Goal: Check status: Check status

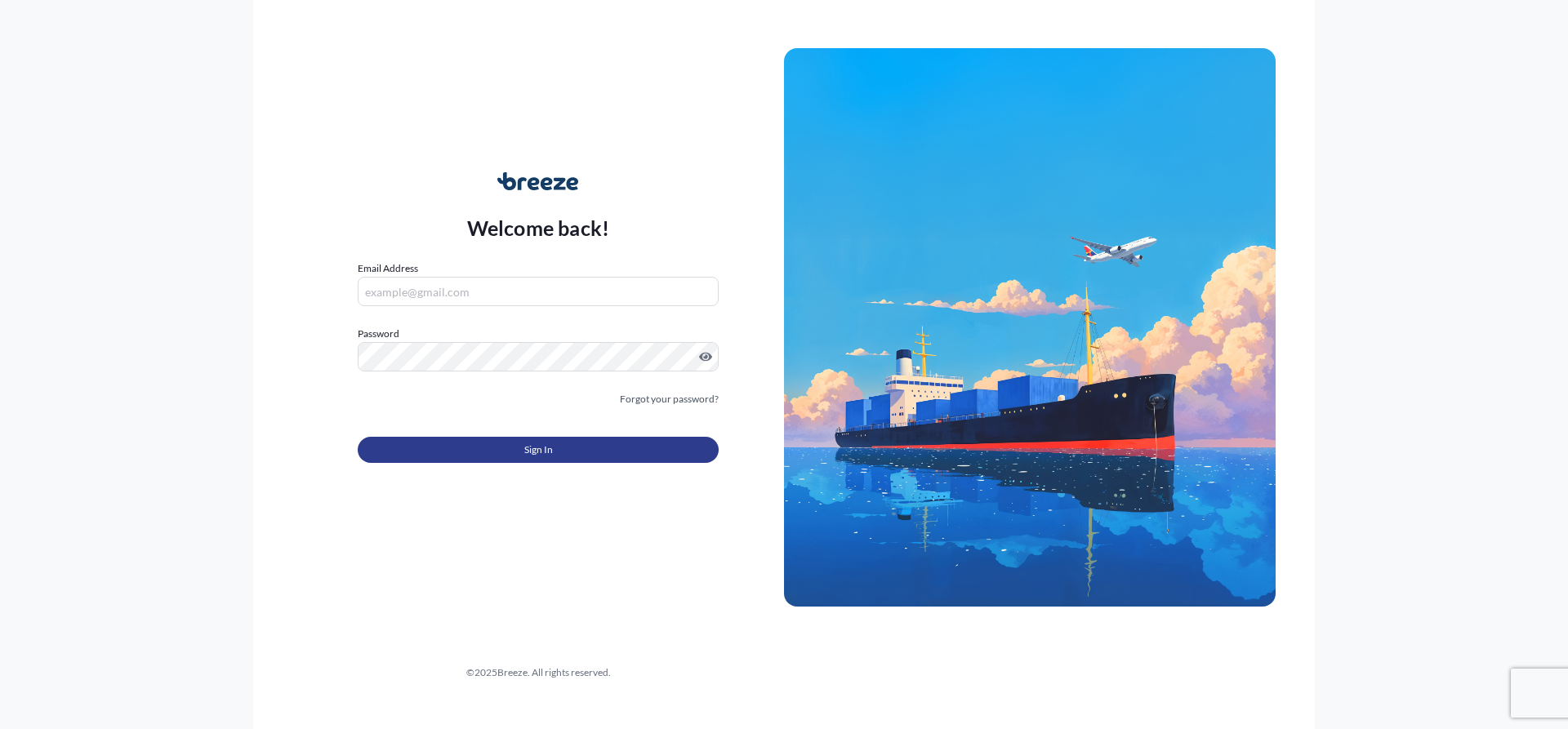
type input "[PERSON_NAME][EMAIL_ADDRESS][PERSON_NAME][DOMAIN_NAME]"
click at [599, 448] on button "Sign In" at bounding box center [539, 450] width 361 height 26
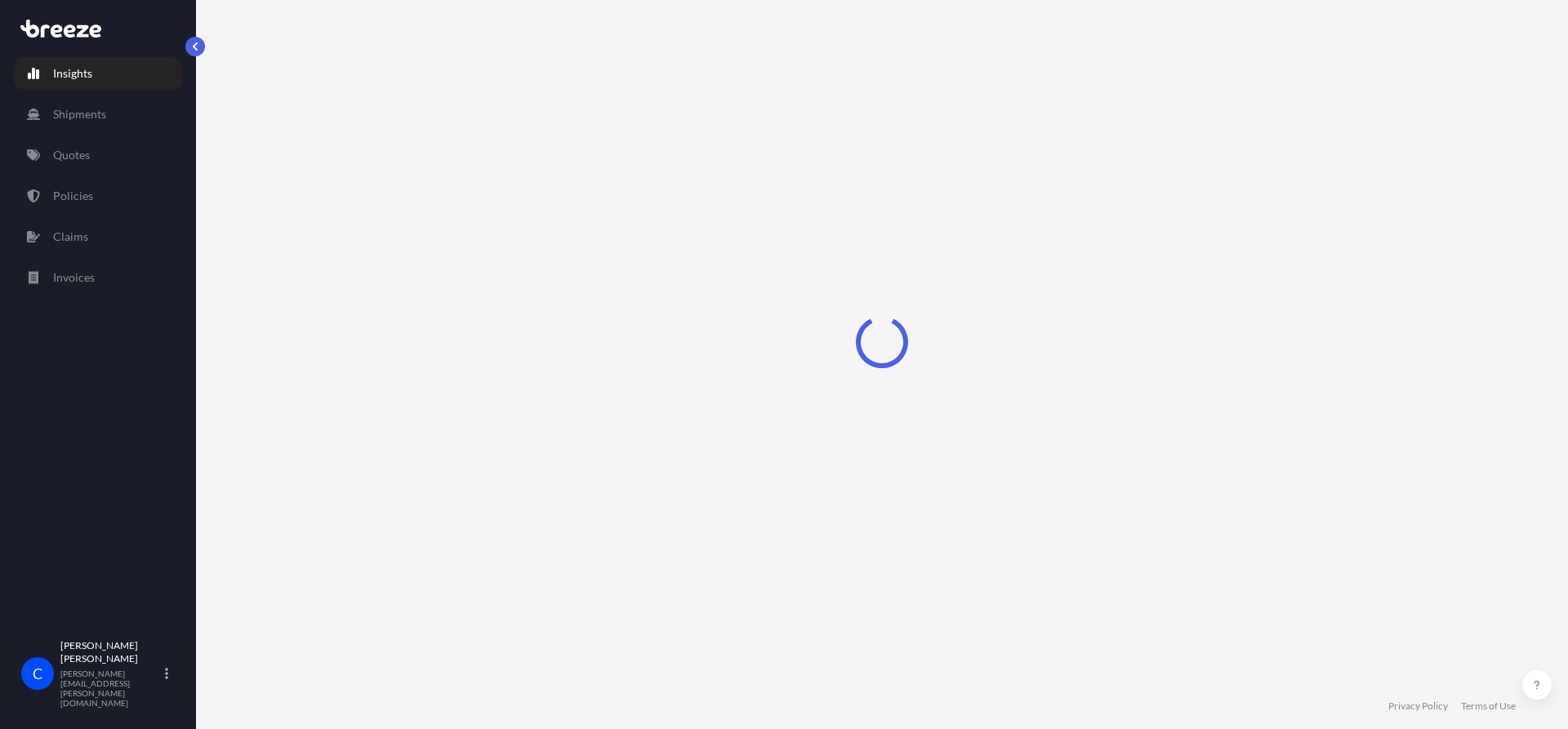
select select "2025"
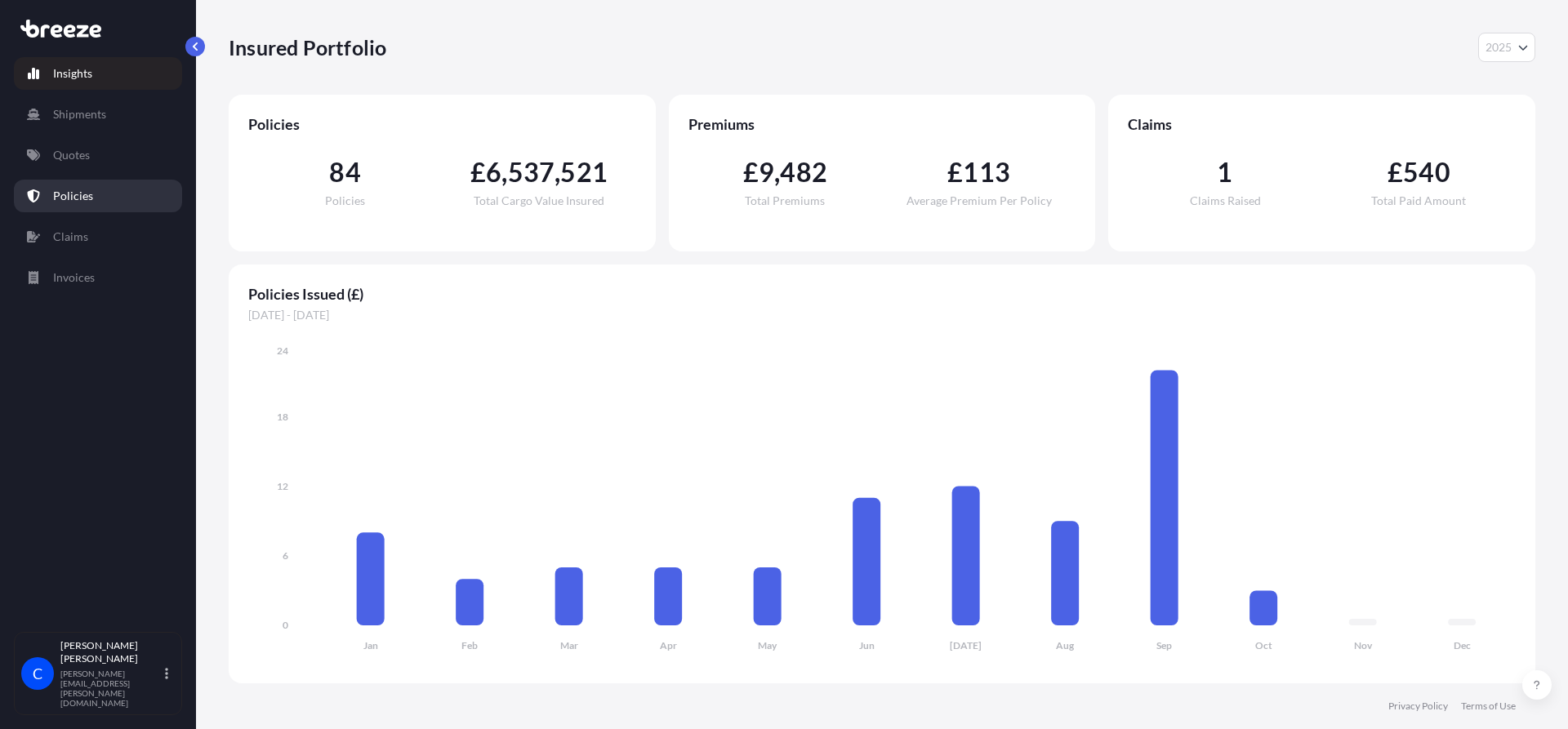
click at [101, 197] on link "Policies" at bounding box center [98, 195] width 169 height 33
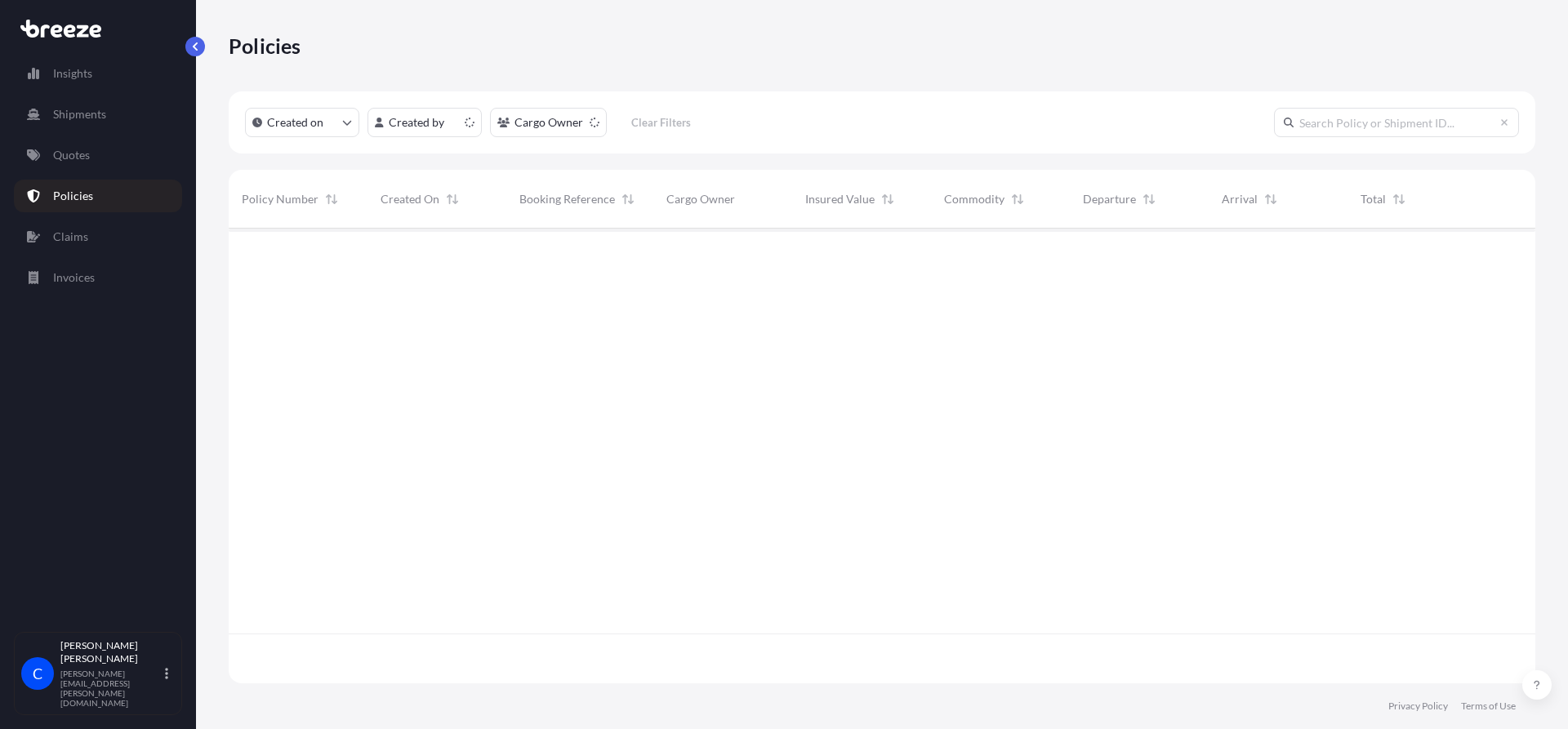
scroll to position [452, 1295]
click at [1401, 132] on input "text" at bounding box center [1396, 122] width 245 height 30
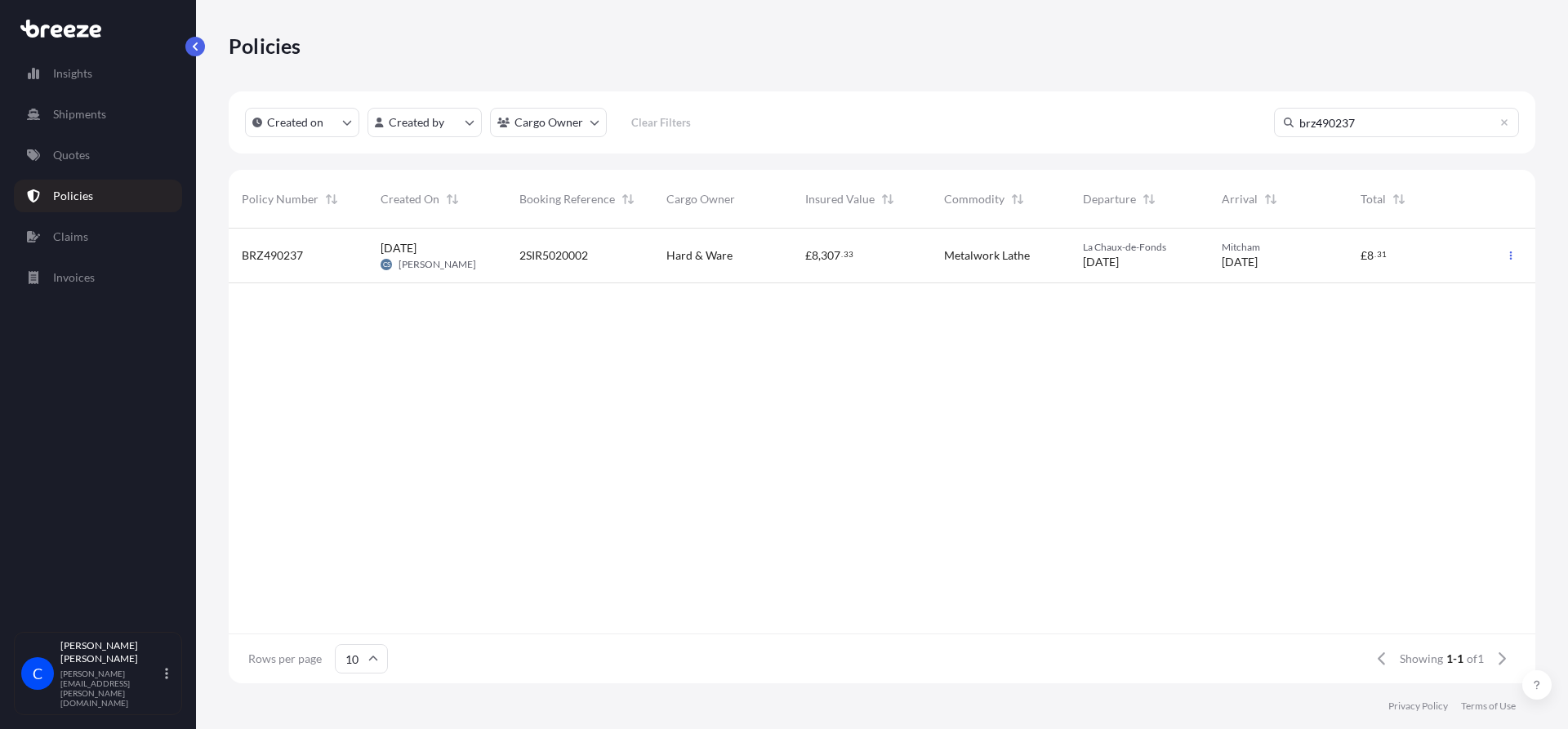
click at [1399, 127] on input "brz490237" at bounding box center [1396, 122] width 245 height 30
click at [1368, 117] on input "brz491504" at bounding box center [1396, 122] width 245 height 30
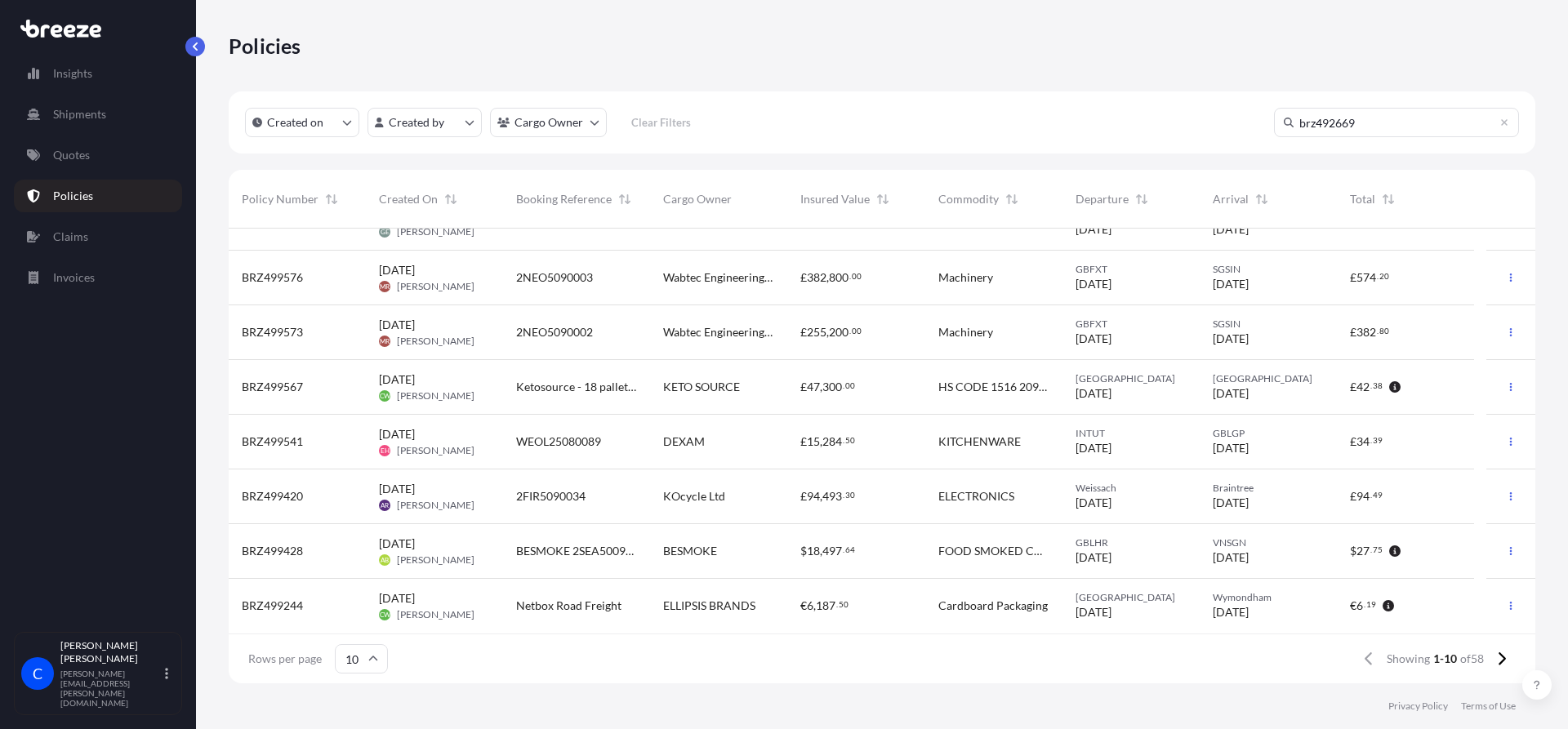
scroll to position [0, 0]
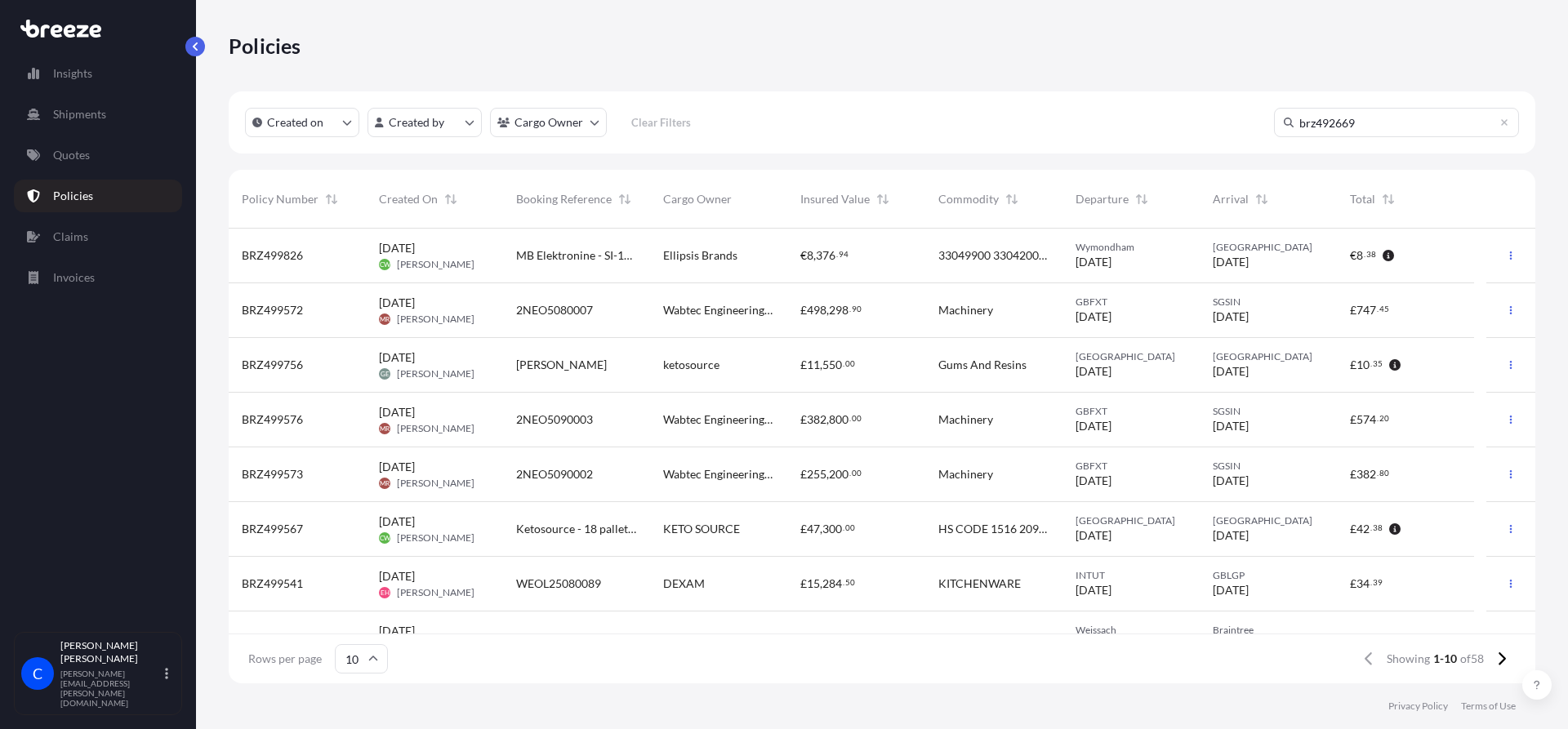
click at [1389, 126] on input "brz492669" at bounding box center [1396, 122] width 245 height 30
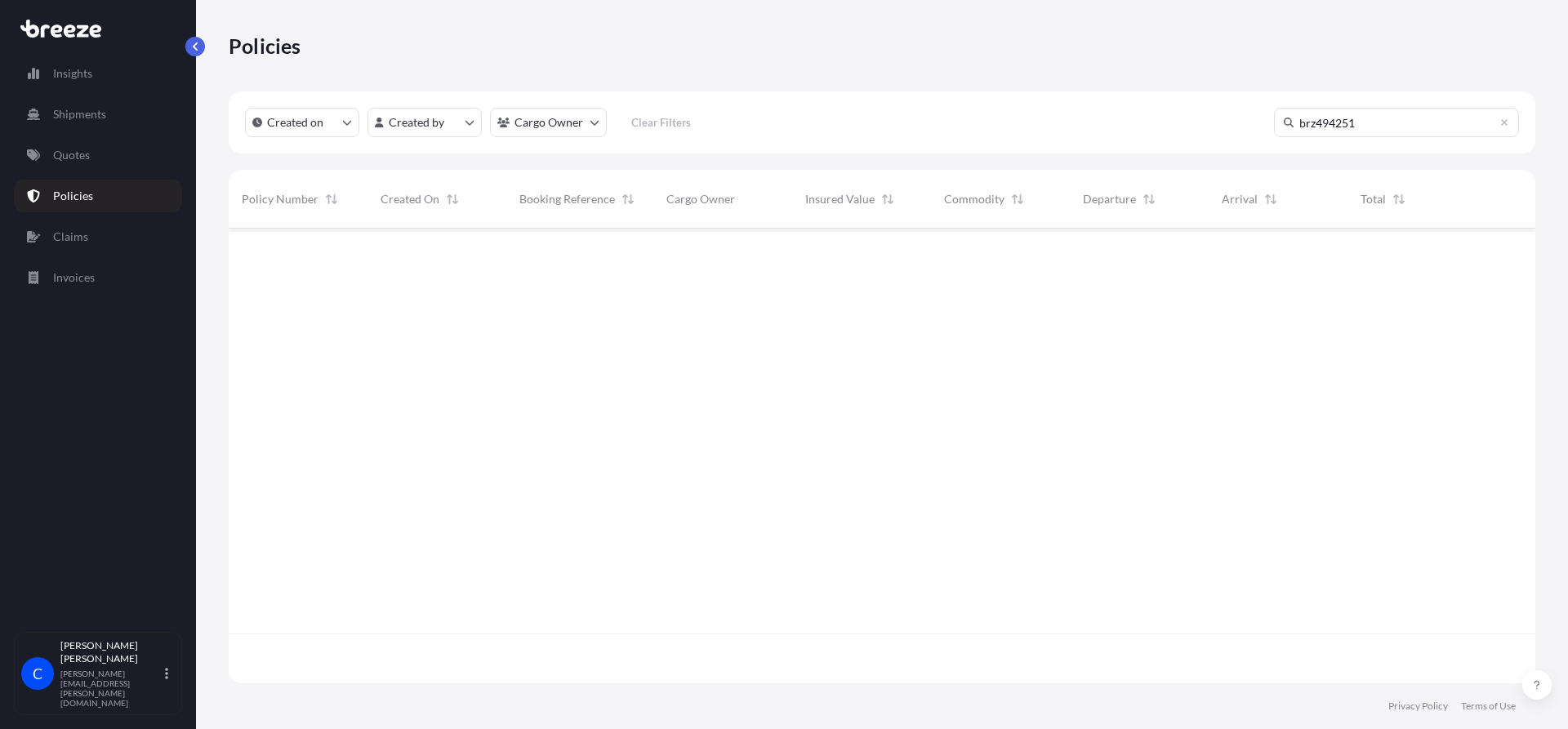
type input "brz494251"
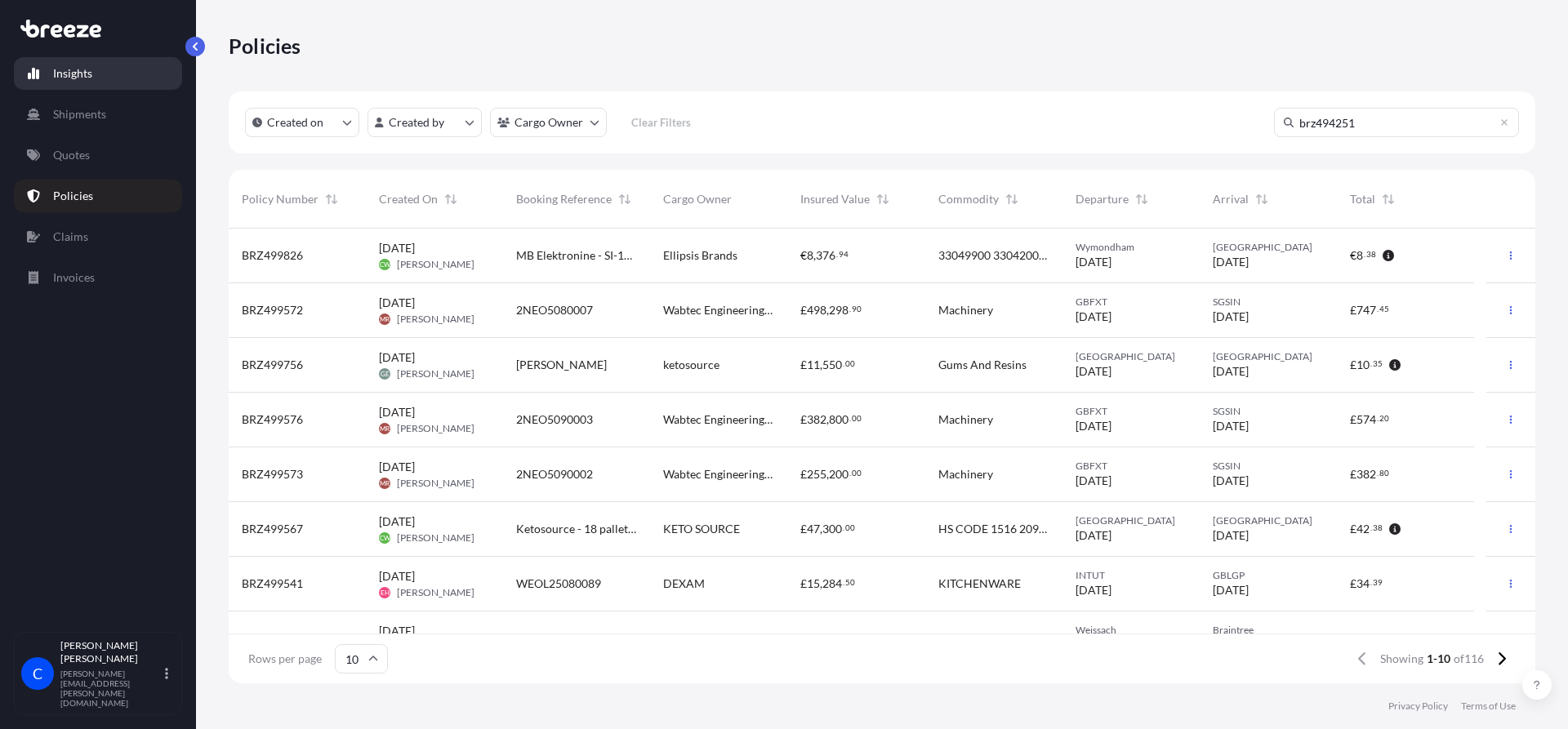
click at [94, 74] on link "Insights" at bounding box center [98, 73] width 169 height 33
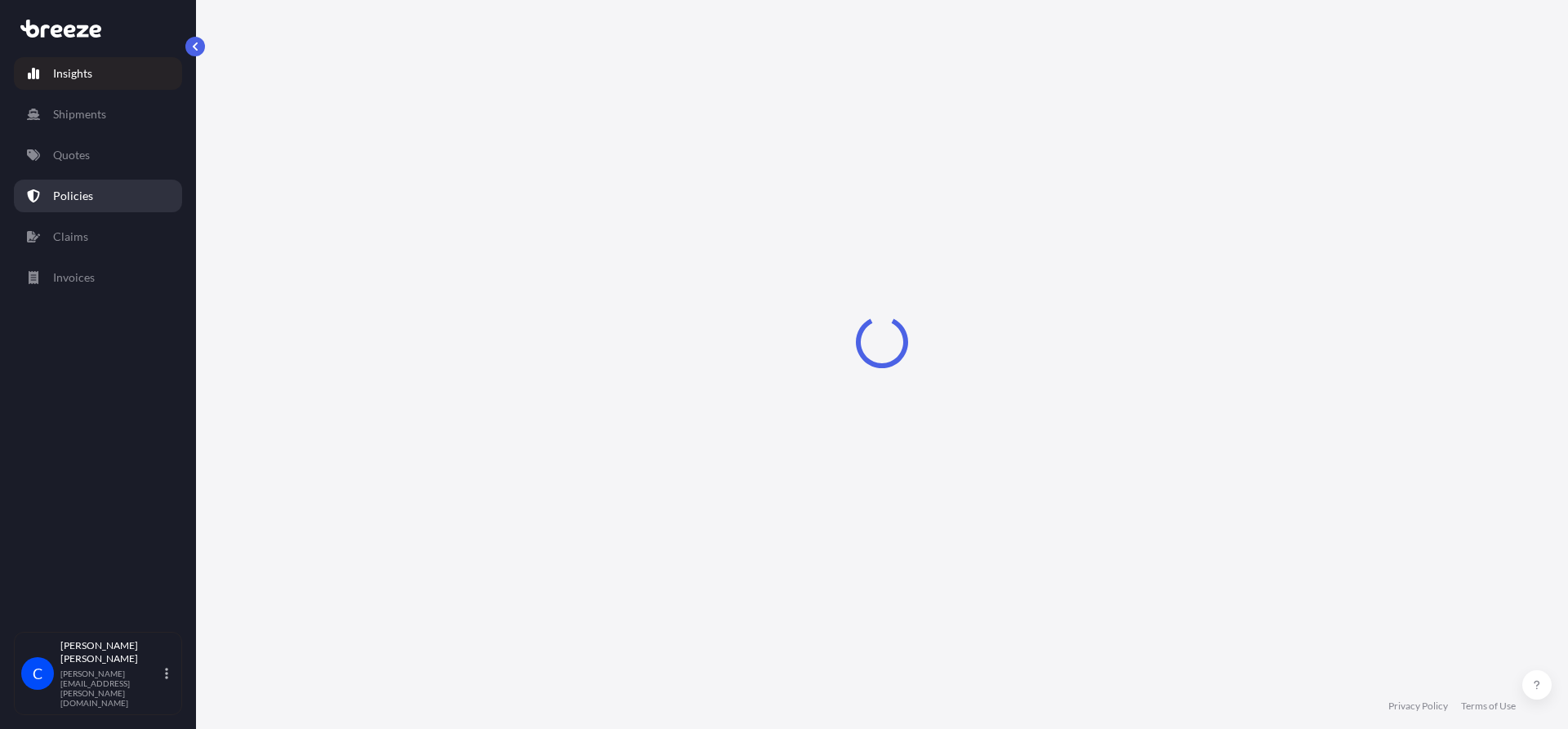
select select "2025"
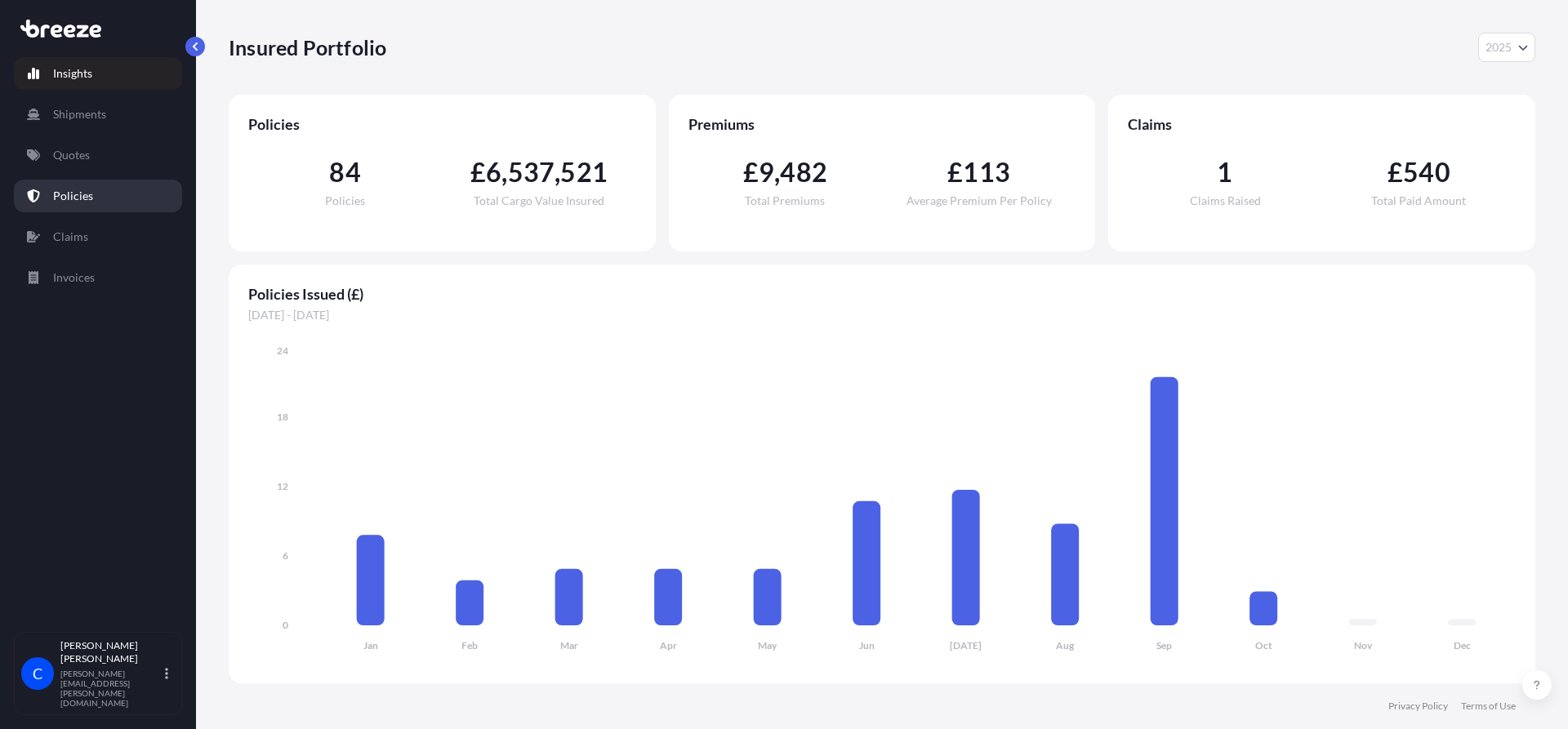
click at [77, 197] on p "Policies" at bounding box center [73, 195] width 40 height 17
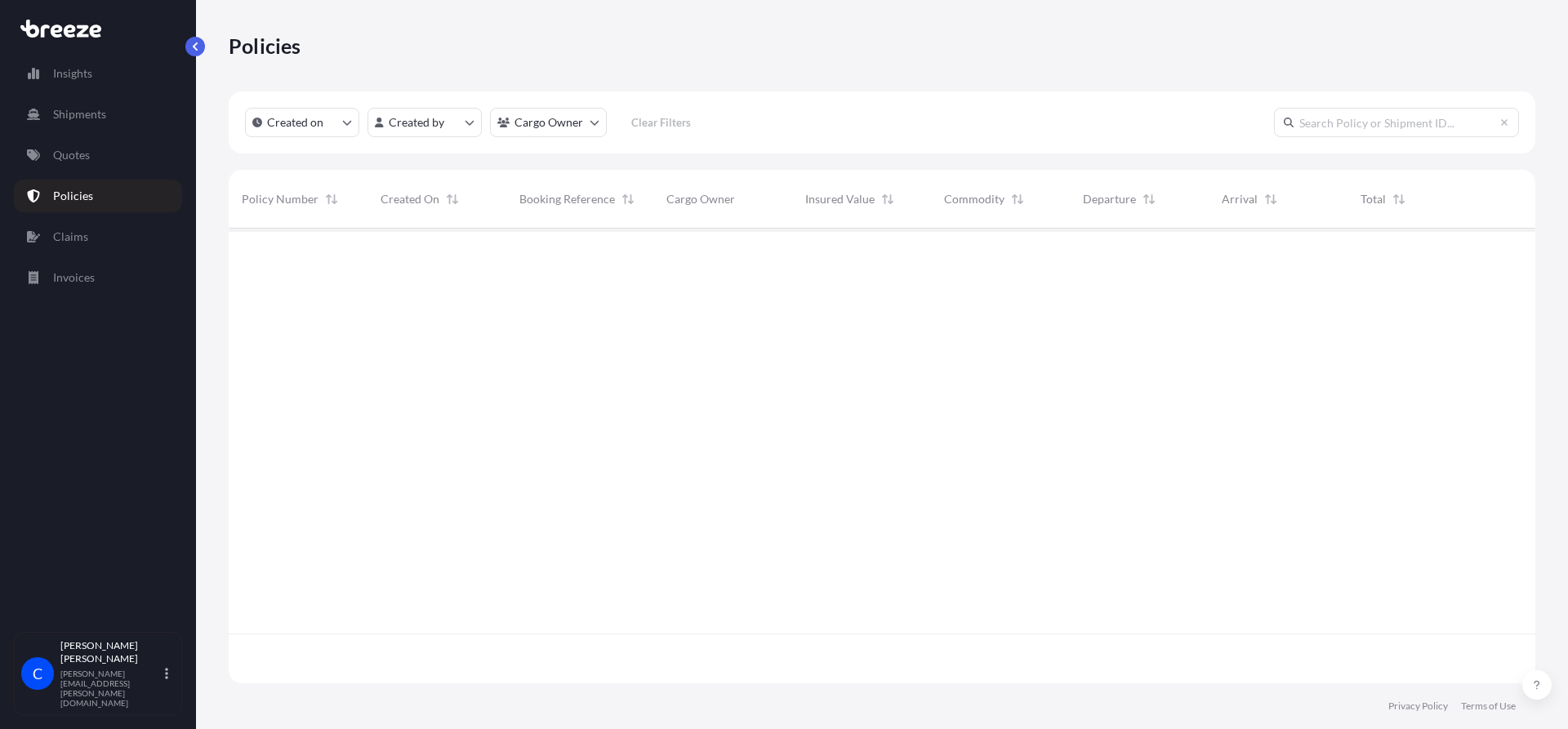
scroll to position [452, 1295]
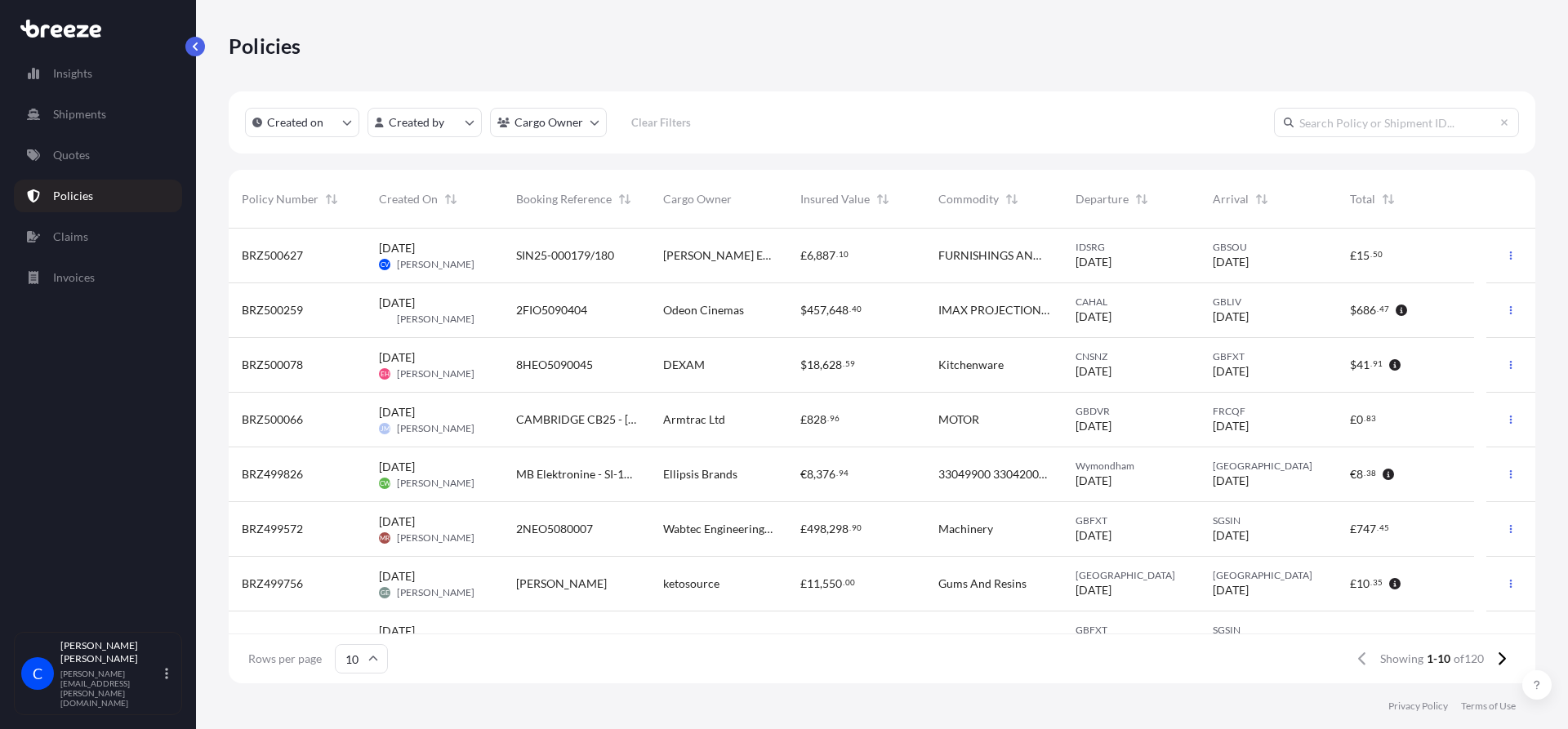
click at [1373, 131] on input "text" at bounding box center [1396, 122] width 245 height 30
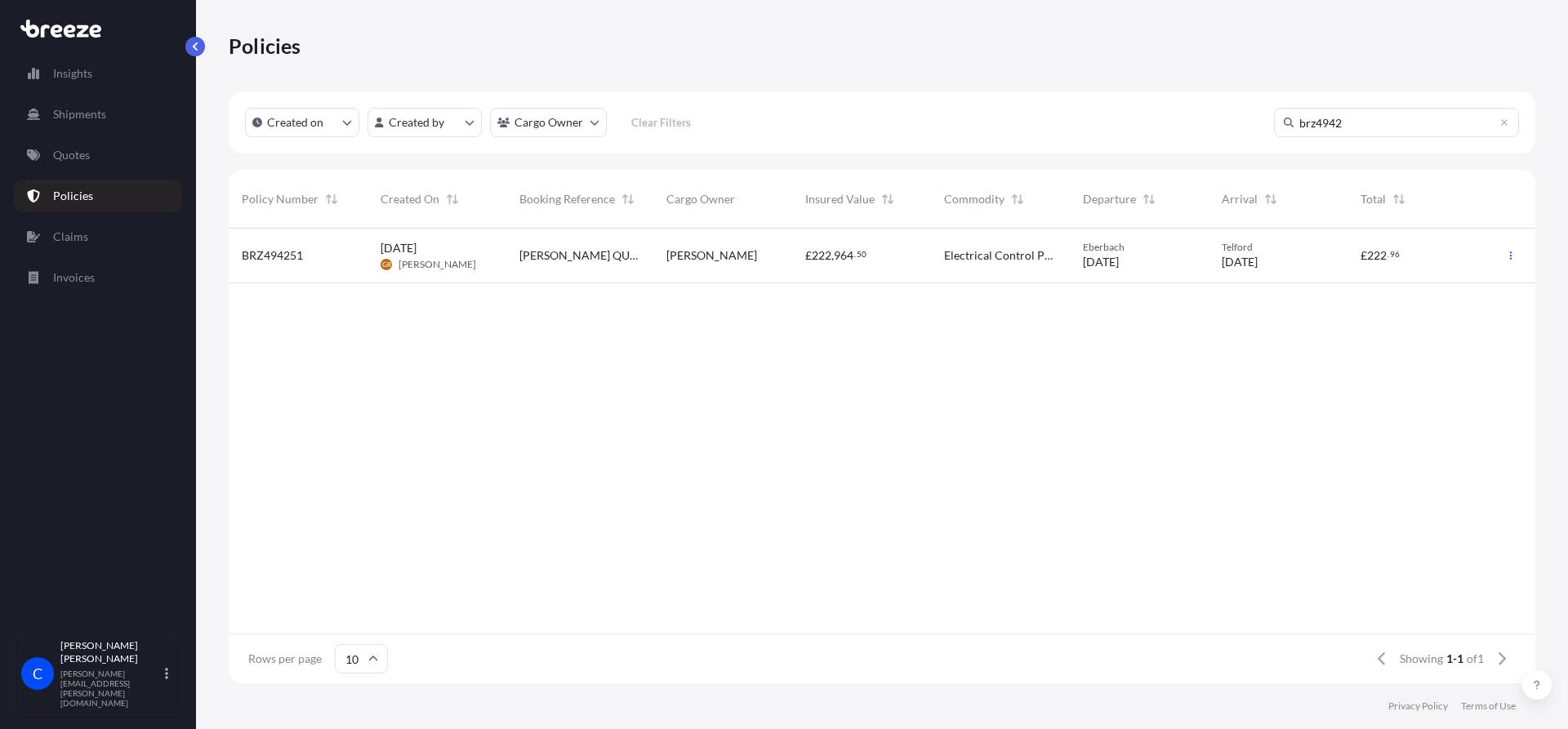
click at [1349, 121] on input "brz4942" at bounding box center [1396, 122] width 245 height 30
type input "brz4948"
